Goal: Feedback & Contribution: Submit feedback/report problem

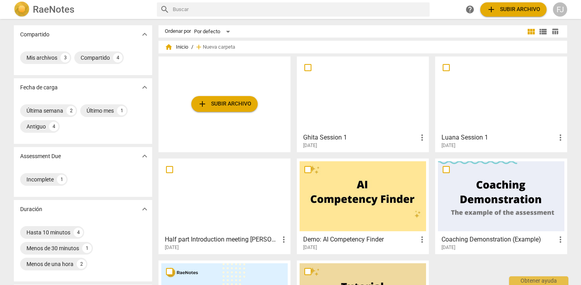
click at [469, 113] on div at bounding box center [501, 94] width 127 height 70
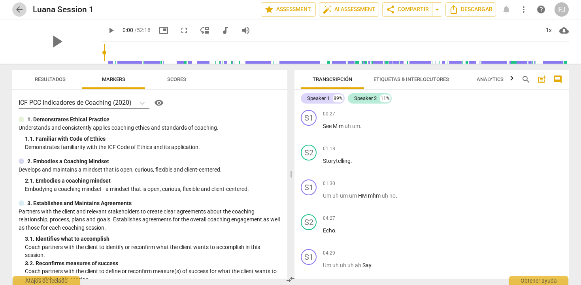
click at [15, 12] on span "arrow_back" at bounding box center [19, 9] width 9 height 9
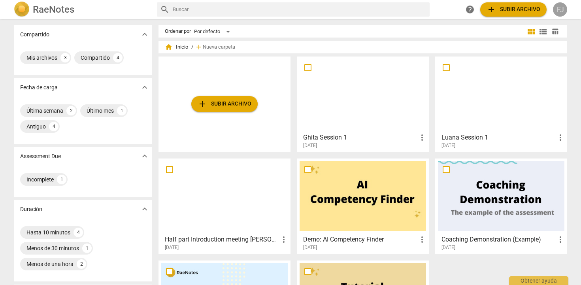
click at [562, 13] on div "FJ" at bounding box center [560, 9] width 14 height 14
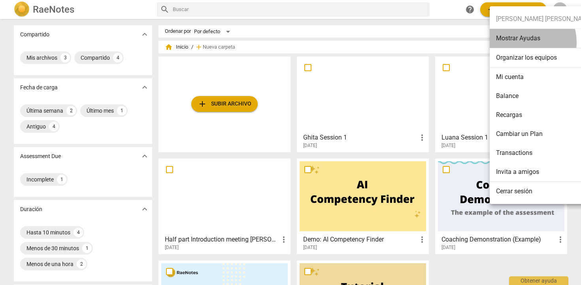
click at [525, 42] on li "Mostrar Ayudas" at bounding box center [544, 38] width 109 height 19
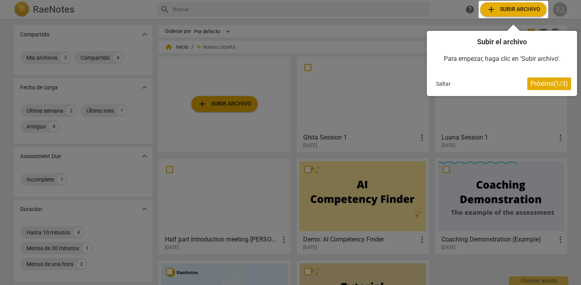
click at [450, 84] on button "Saltar" at bounding box center [443, 84] width 21 height 12
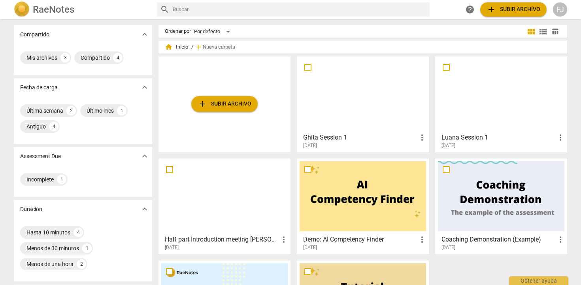
click at [559, 12] on div "FJ" at bounding box center [560, 9] width 14 height 14
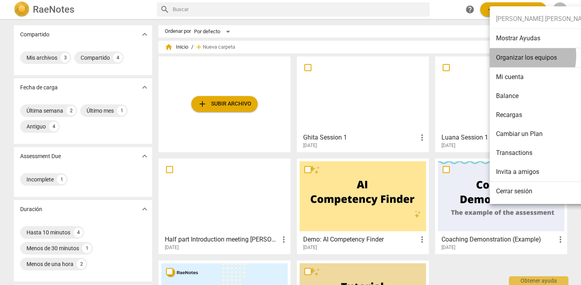
click at [514, 56] on li "Organizar los equipos" at bounding box center [544, 57] width 109 height 19
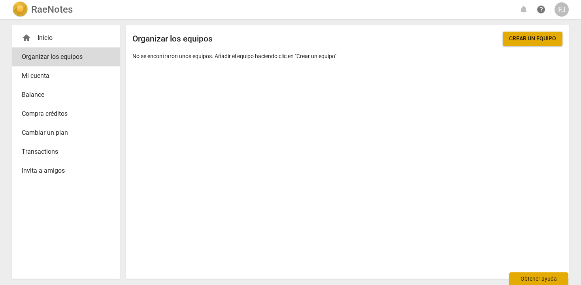
click at [533, 277] on div "Obtener ayuda" at bounding box center [538, 278] width 59 height 13
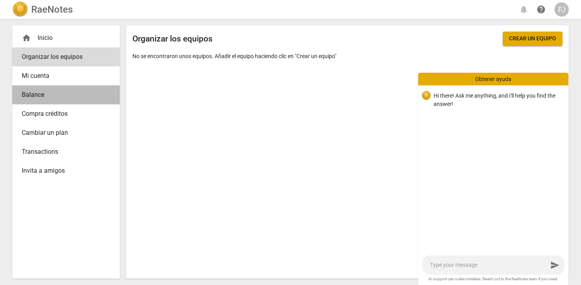
click at [47, 98] on span "Balance" at bounding box center [63, 94] width 82 height 9
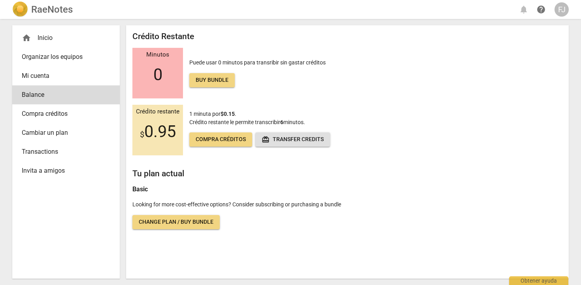
click at [303, 139] on span "redeem Transfer credits" at bounding box center [293, 140] width 62 height 8
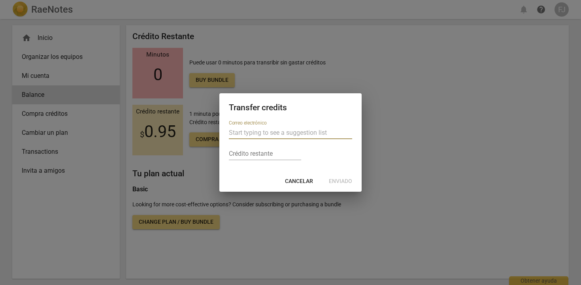
click at [298, 182] on span "Cancelar" at bounding box center [299, 182] width 28 height 8
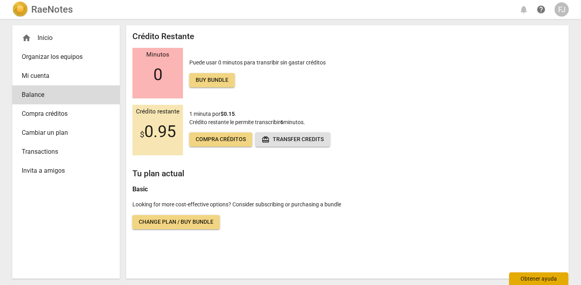
click at [532, 278] on div "Obtener ayuda" at bounding box center [538, 278] width 59 height 13
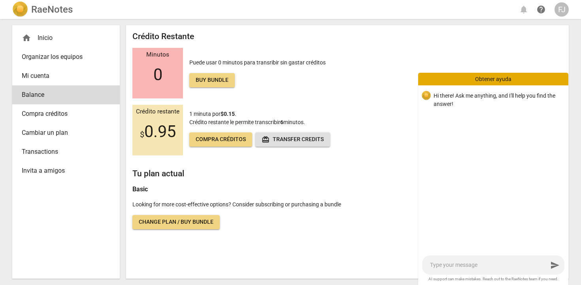
type textarea "I"
type textarea "Is"
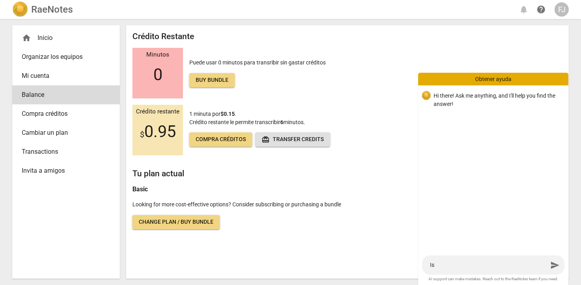
type textarea "Is s"
type textarea "Is se"
type textarea "Is sen"
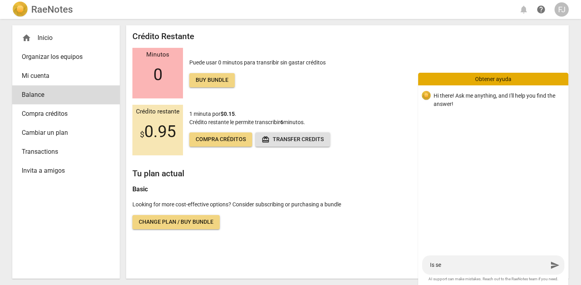
type textarea "Is sen"
type textarea "Is sent"
type textarea "Is sen"
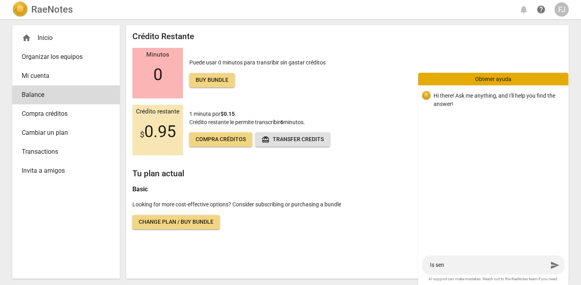
type textarea "Is se"
type textarea "Is s"
type textarea "Is"
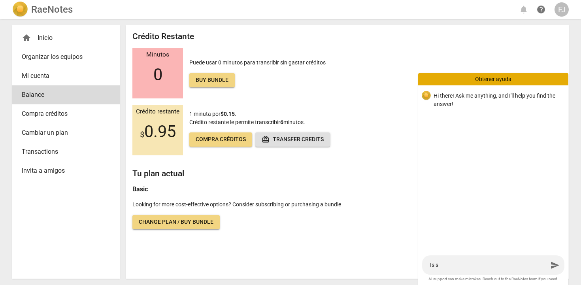
type textarea "Is"
type textarea "I"
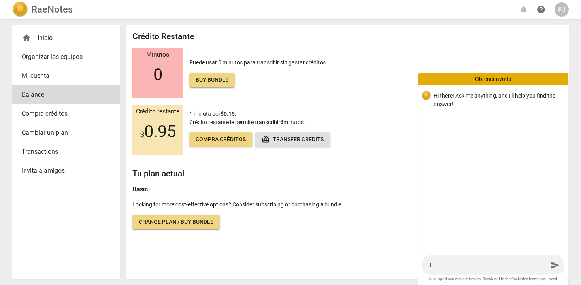
type textarea "I"
type textarea "I s"
type textarea "I se"
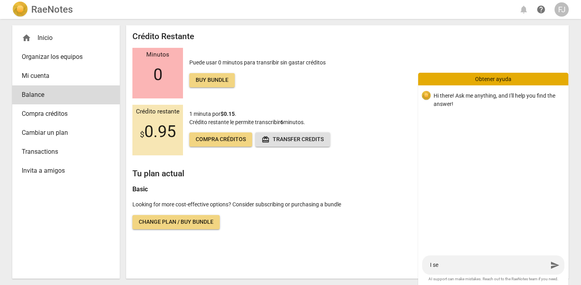
type textarea "I sen"
type textarea "I sent"
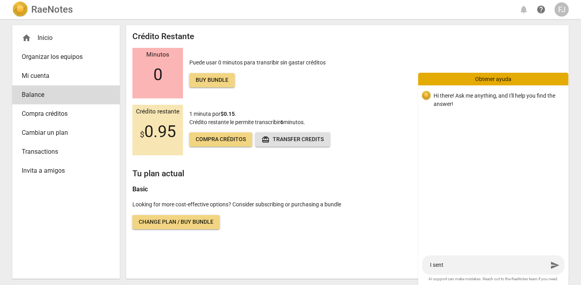
type textarea "I sent s"
type textarea "I sent se"
type textarea "I sent sev"
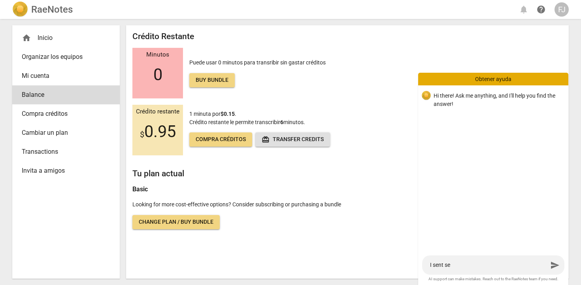
type textarea "I sent sev"
type textarea "I sent seve"
type textarea "I sent sever"
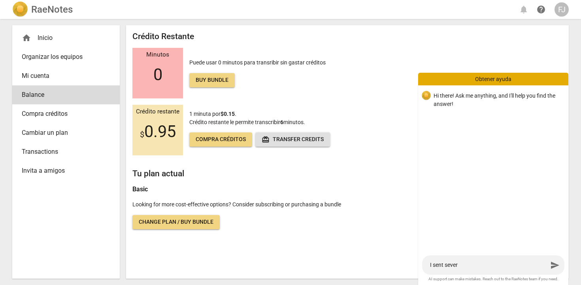
type textarea "I sent severa"
type textarea "I sent several"
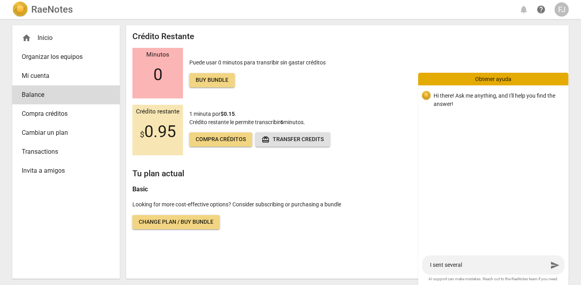
type textarea "I sent several"
type textarea "I sent several e"
type textarea "I sent several em"
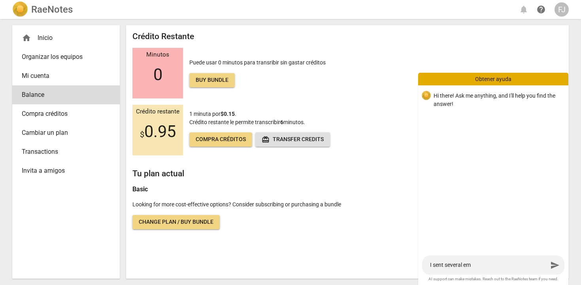
type textarea "I sent several ema"
type textarea "I sent several emai"
type textarea "I sent several emais"
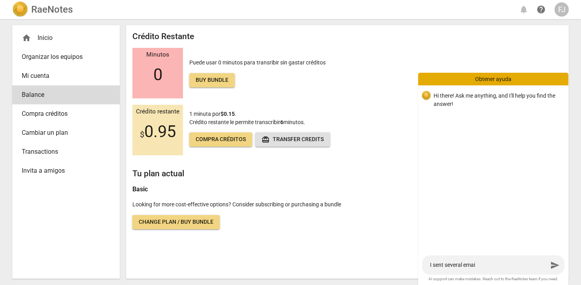
type textarea "I sent several emais"
type textarea "I sent several emaisl"
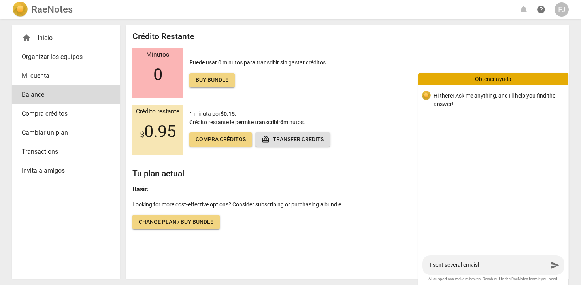
type textarea "I sent several emaisl t"
type textarea "I sent several emaisl to"
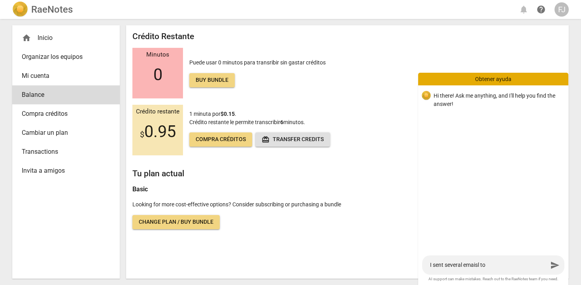
type textarea "I sent several emaisl to"
type textarea "I sent several emaisl t"
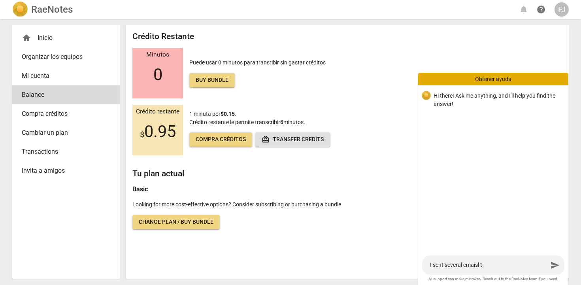
type textarea "I sent several emaisl"
type textarea "I sent several emais"
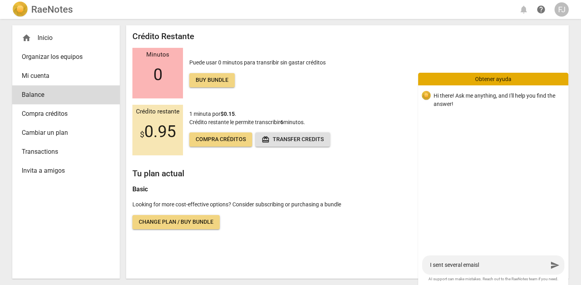
type textarea "I sent several emais"
type textarea "I sent several emai"
type textarea "I sent several email"
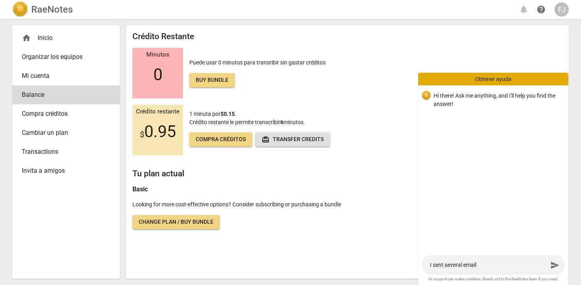
type textarea "I sent several emails"
type textarea "I sent several emails t"
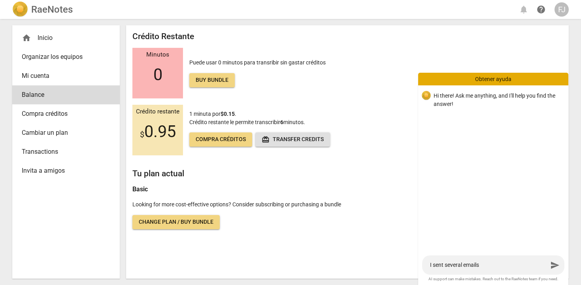
type textarea "I sent several emails t"
type textarea "I sent several emails to"
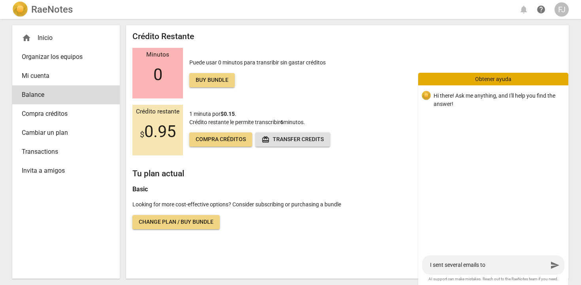
type textarea "I sent several emails to s"
type textarea "I sent several emails to su"
type textarea "I sent several emails to sup"
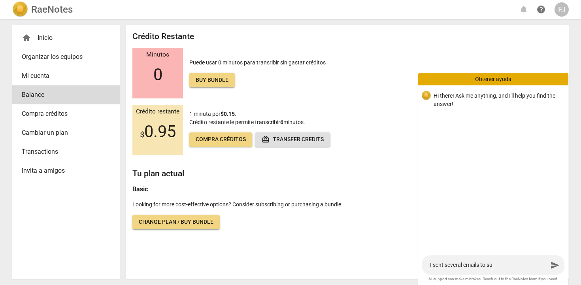
type textarea "I sent several emails to sup"
type textarea "I sent several emails to supp"
type textarea "I sent several emails to suppo"
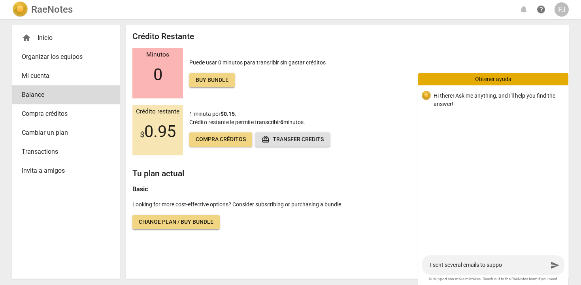
type textarea "I sent several emails to suppor"
type textarea "I sent several emails to support"
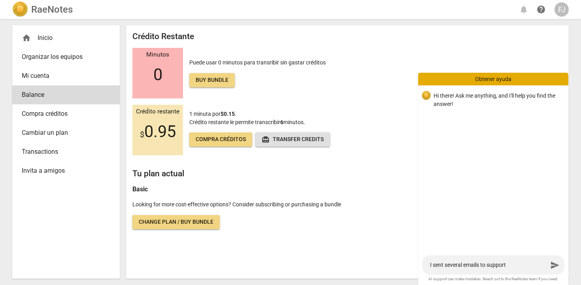
type textarea "I sent several emails to support"
type textarea "I sent several emails to support t"
type textarea "I sent several emails to support tr"
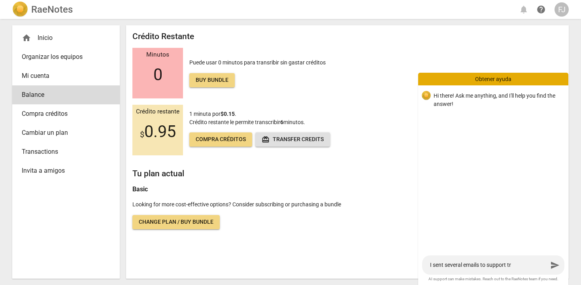
type textarea "I sent several emails to support t"
type textarea "I sent several emails to support te"
type textarea "I sent several emails to support tea"
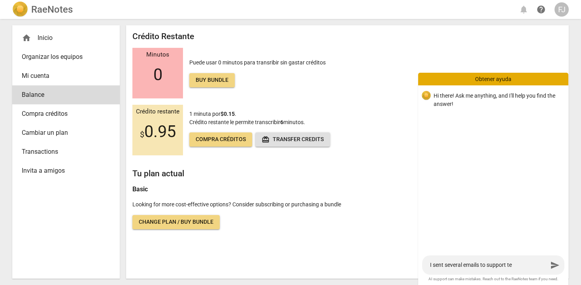
type textarea "I sent several emails to support tea"
type textarea "I sent several emails to support tean"
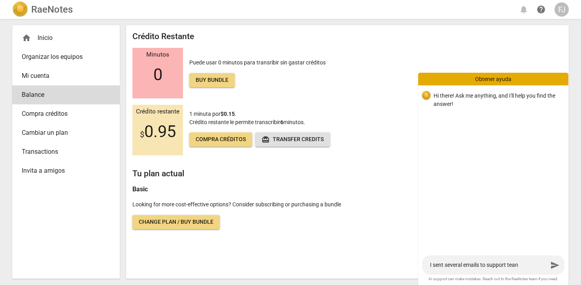
type textarea "I sent several emails to support tean"
type textarea "I sent several emails to support tea"
type textarea "I sent several emails to support team"
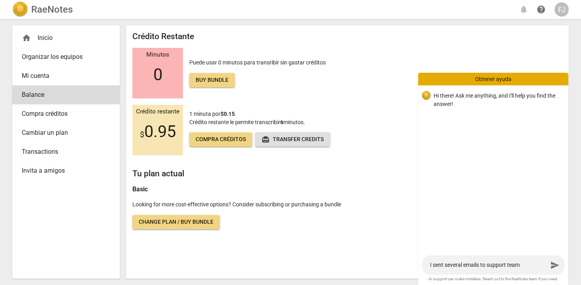
type textarea "I sent several emails to support team"
type textarea "I sent several emails to support team b"
type textarea "I sent several emails to support team bi"
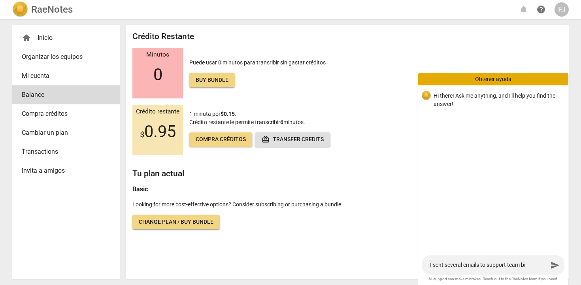
type textarea "I sent several emails to support team bit"
type textarea "I sent several emails to support team bit s"
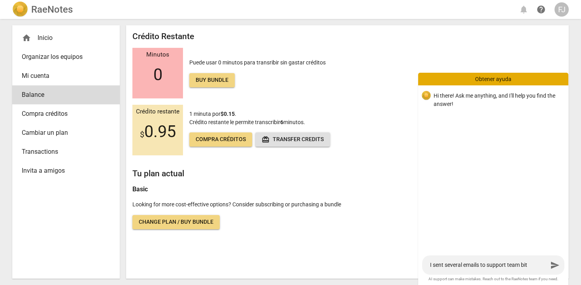
type textarea "I sent several emails to support team bit s"
type textarea "I sent several emails to support team bit st"
type textarea "I sent several emails to support team bit sti"
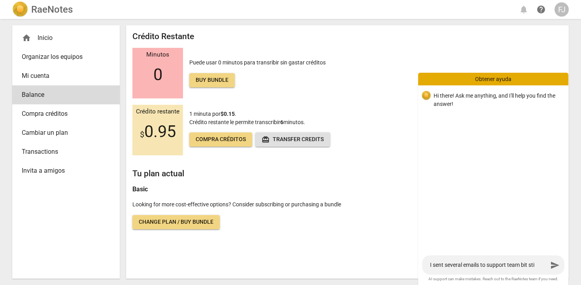
type textarea "I sent several emails to support team bit stil"
type textarea "I sent several emails to support team bit still"
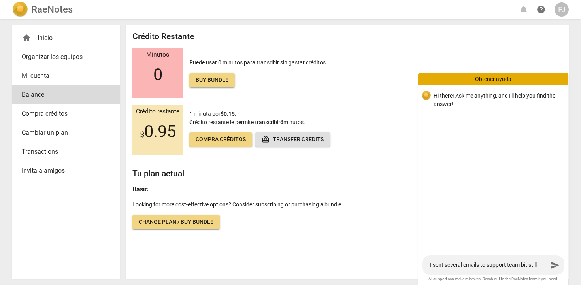
type textarea "I sent several emails to support team bit still"
type textarea "I sent several emails to support team bit still w"
type textarea "I sent several emails to support team bit still wa"
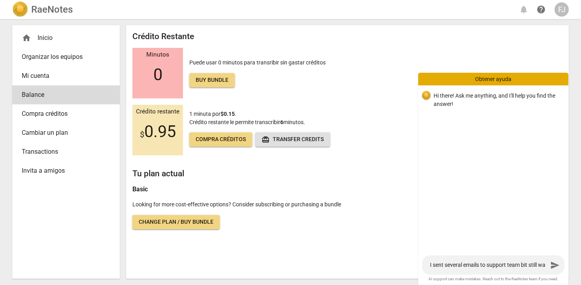
type textarea "I sent several emails to support team bit still wat"
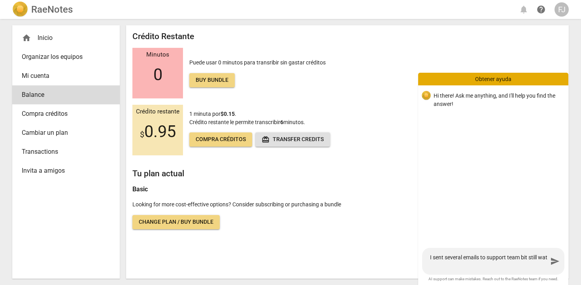
type textarea "I sent several emails to support team bit still wati"
type textarea "I sent several emails to support team bit still watii"
type textarea "I sent several emails to support team bit still watiin"
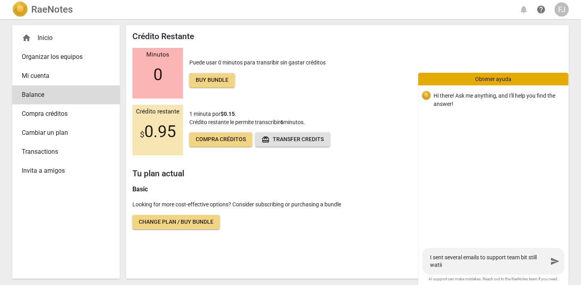
type textarea "I sent several emails to support team bit still watiin"
type textarea "I sent several emails to support team bit still watiinh"
type textarea "I sent several emails to support team bit still watiin"
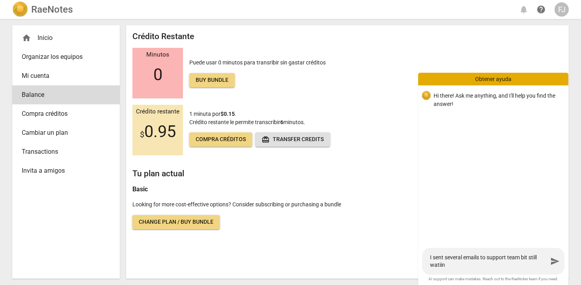
type textarea "I sent several emails to support team bit still watii"
type textarea "I sent several emails to support team bit still wati"
type textarea "I sent several emails to support team bit still wat"
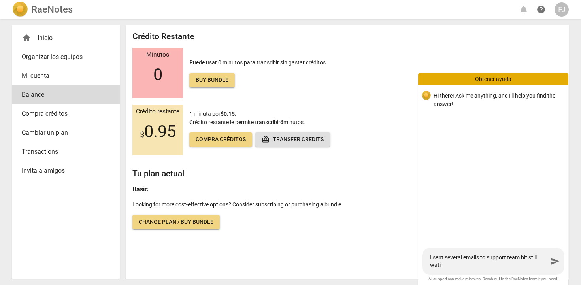
type textarea "I sent several emails to support team bit still wat"
type textarea "I sent several emails to support team bit still wa"
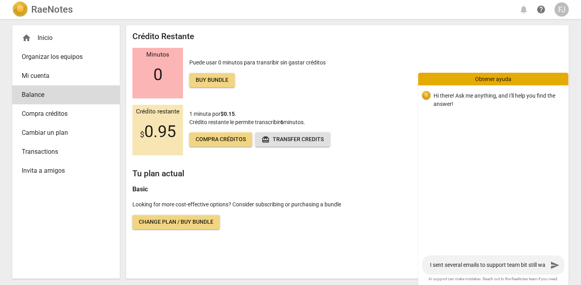
type textarea "I sent several emails to support team bit still wai"
type textarea "I sent several emails to support team bit still wait"
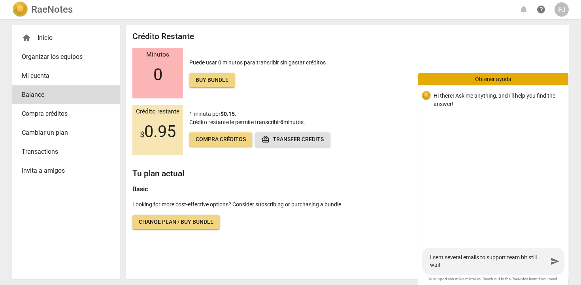
type textarea "I sent several emails to support team bit still waiti"
type textarea "I sent several emails to support team bit still waitin"
type textarea "I sent several emails to support team bit still waiting"
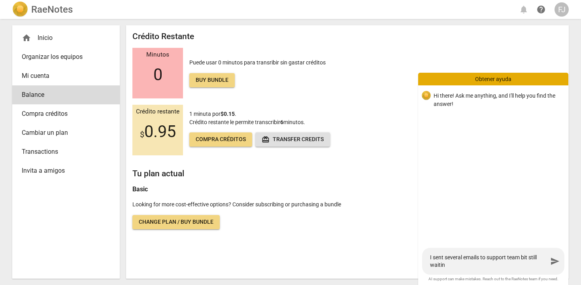
type textarea "I sent several emails to support team bit still waiting"
type textarea "I sent several emails to support team bit still waiting f"
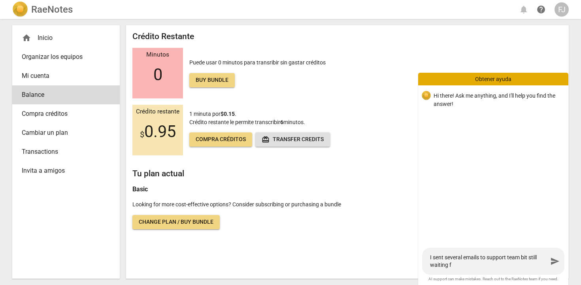
type textarea "I sent several emails to support team bit still waiting fo"
type textarea "I sent several emails to support team bit still waiting for"
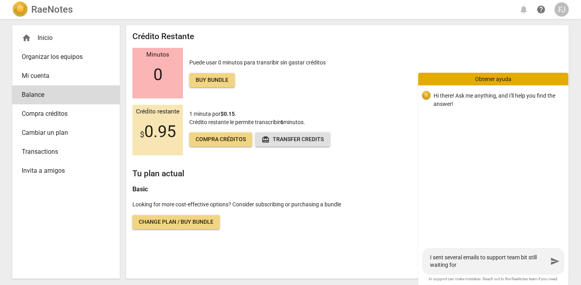
type textarea "I sent several emails to support team bit still waiting for"
type textarea "I sent several emails to support team bit still waiting for a"
type textarea "I sent several emails to support team bit still waiting for as"
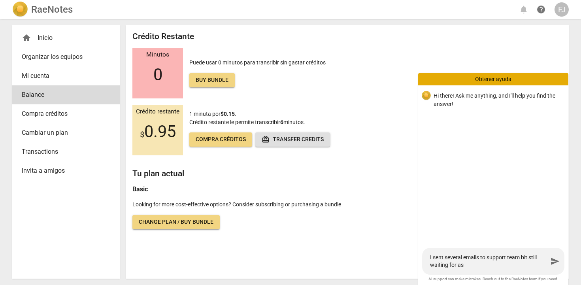
type textarea "I sent several emails to support team bit still waiting for asn"
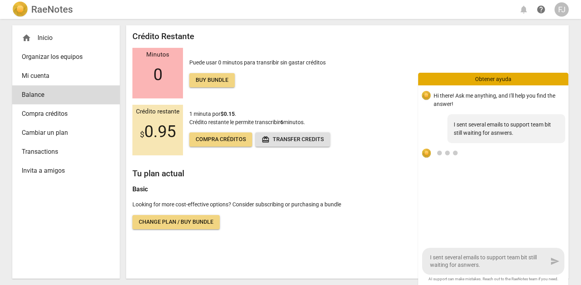
click at [49, 40] on div "home Inicio" at bounding box center [63, 37] width 82 height 9
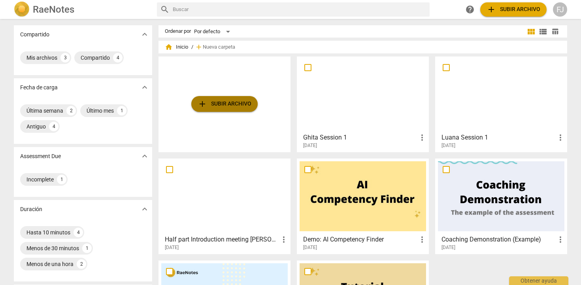
click at [225, 105] on span "add Subir archivo" at bounding box center [225, 103] width 54 height 9
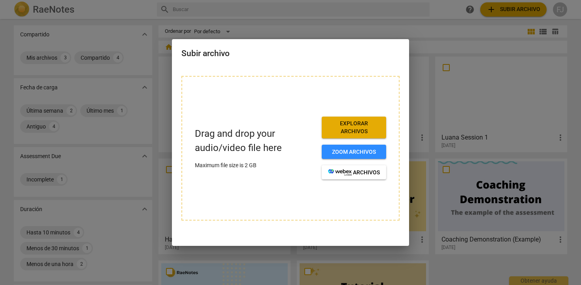
click at [348, 127] on span "Explorar archivos" at bounding box center [354, 127] width 52 height 15
